Goal: Find specific page/section: Find specific page/section

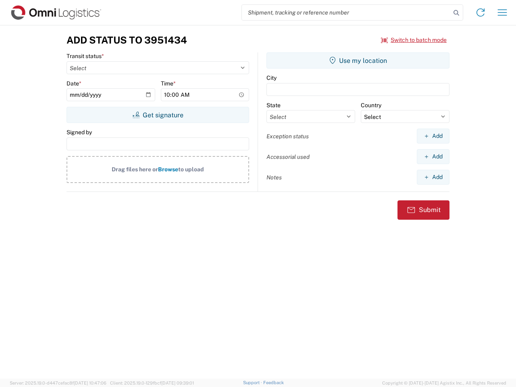
click at [346, 12] on input "search" at bounding box center [346, 12] width 209 height 15
click at [456, 13] on icon at bounding box center [456, 12] width 11 height 11
click at [480, 12] on icon at bounding box center [480, 12] width 13 height 13
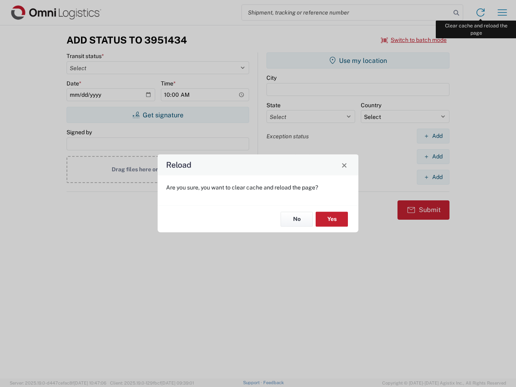
click at [502, 12] on div "Reload Are you sure, you want to clear cache and reload the page? No Yes" at bounding box center [258, 193] width 516 height 387
click at [414, 40] on div "Reload Are you sure, you want to clear cache and reload the page? No Yes" at bounding box center [258, 193] width 516 height 387
click at [158, 115] on div "Reload Are you sure, you want to clear cache and reload the page? No Yes" at bounding box center [258, 193] width 516 height 387
click at [358, 60] on div "Reload Are you sure, you want to clear cache and reload the page? No Yes" at bounding box center [258, 193] width 516 height 387
click at [433, 136] on div "Reload Are you sure, you want to clear cache and reload the page? No Yes" at bounding box center [258, 193] width 516 height 387
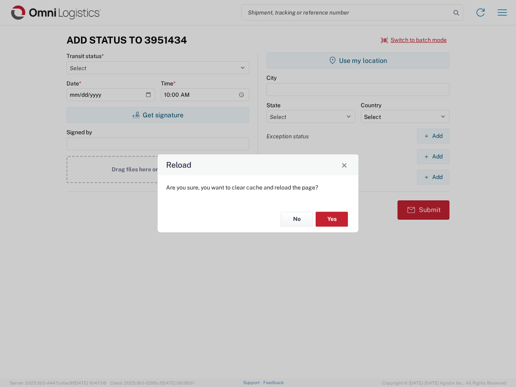
click at [433, 156] on div "Reload Are you sure, you want to clear cache and reload the page? No Yes" at bounding box center [258, 193] width 516 height 387
click at [433, 177] on div "Reload Are you sure, you want to clear cache and reload the page? No Yes" at bounding box center [258, 193] width 516 height 387
